Goal: Communication & Community: Answer question/provide support

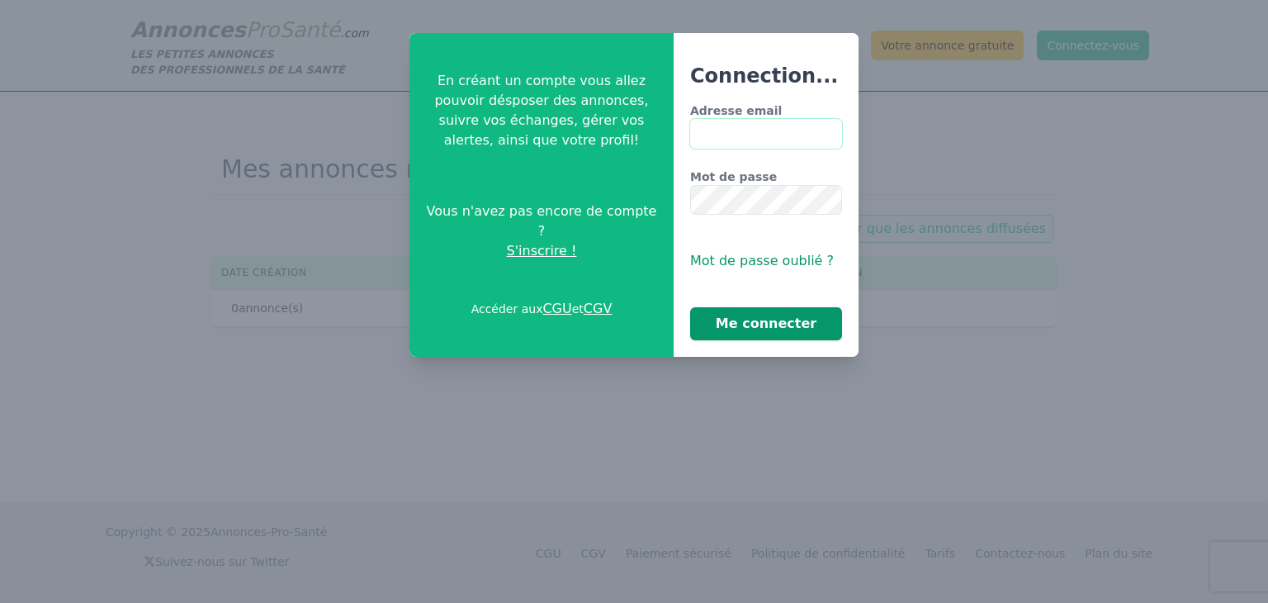
type input "**********"
click at [736, 328] on button "Me connecter" at bounding box center [766, 323] width 152 height 33
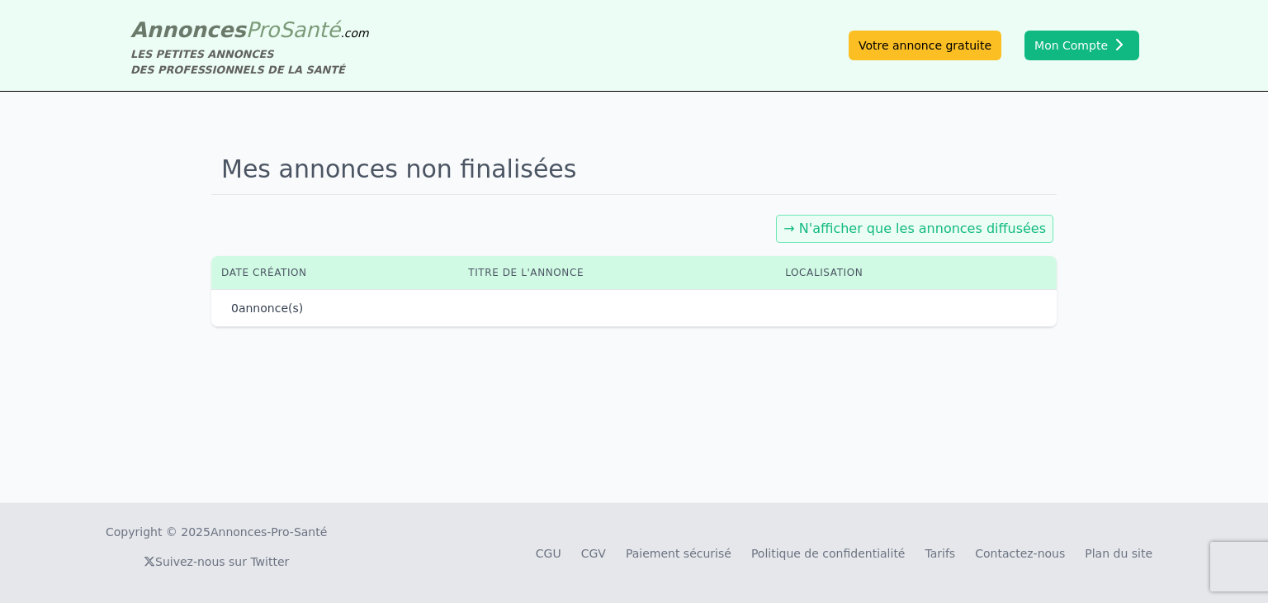
click at [1060, 428] on div "Mes annonces non finalisées → N'afficher que les annonces diffusées Date créati…" at bounding box center [634, 297] width 1268 height 411
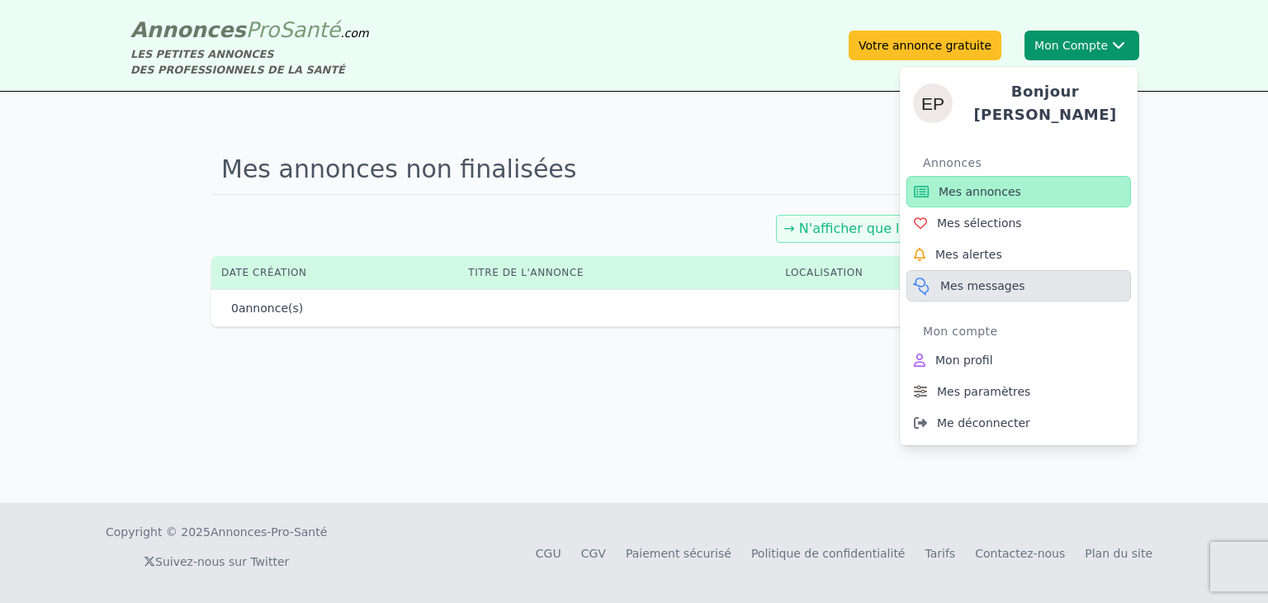
click at [967, 282] on span "Mes messages" at bounding box center [982, 285] width 85 height 17
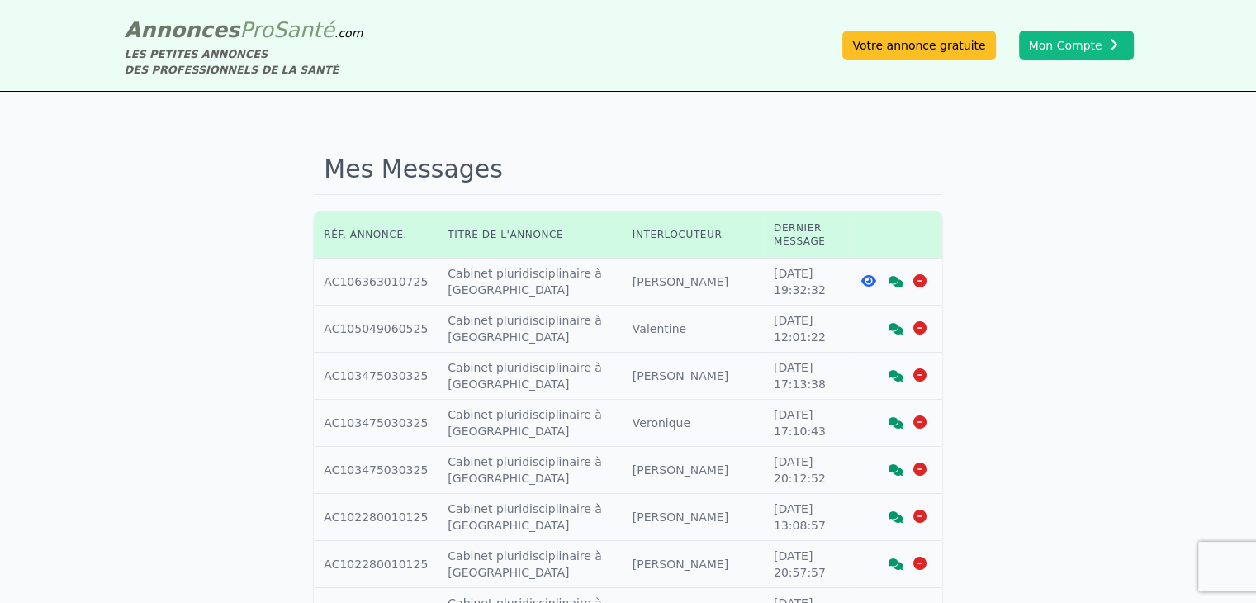
click at [892, 276] on icon at bounding box center [895, 282] width 15 height 12
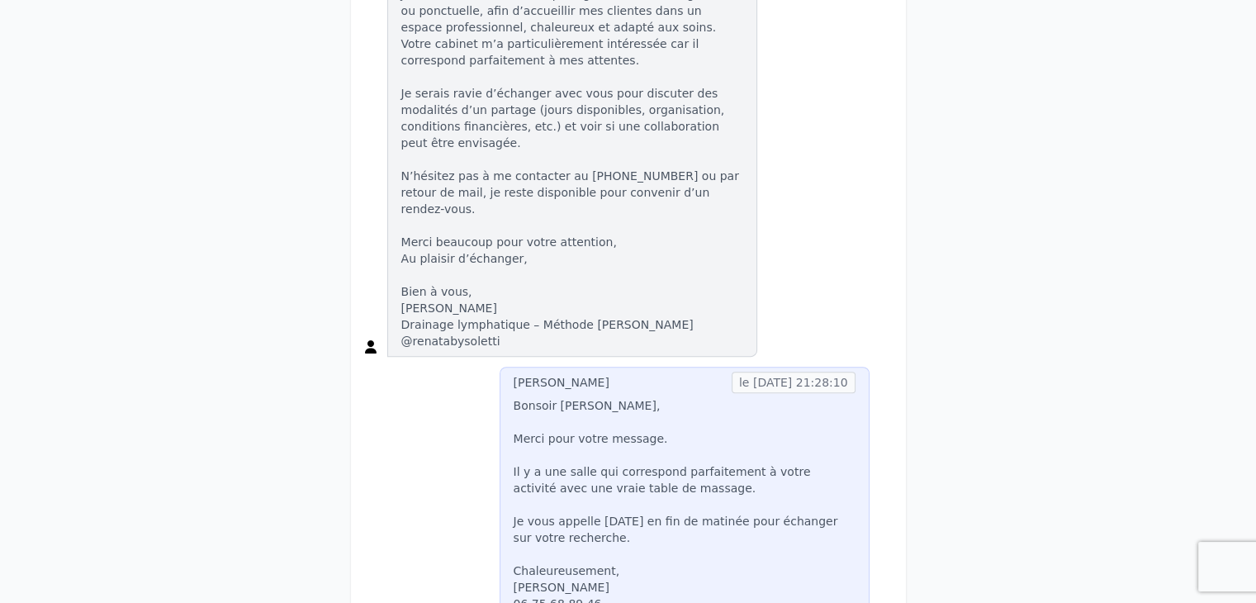
scroll to position [585, 0]
